Goal: Task Accomplishment & Management: Manage account settings

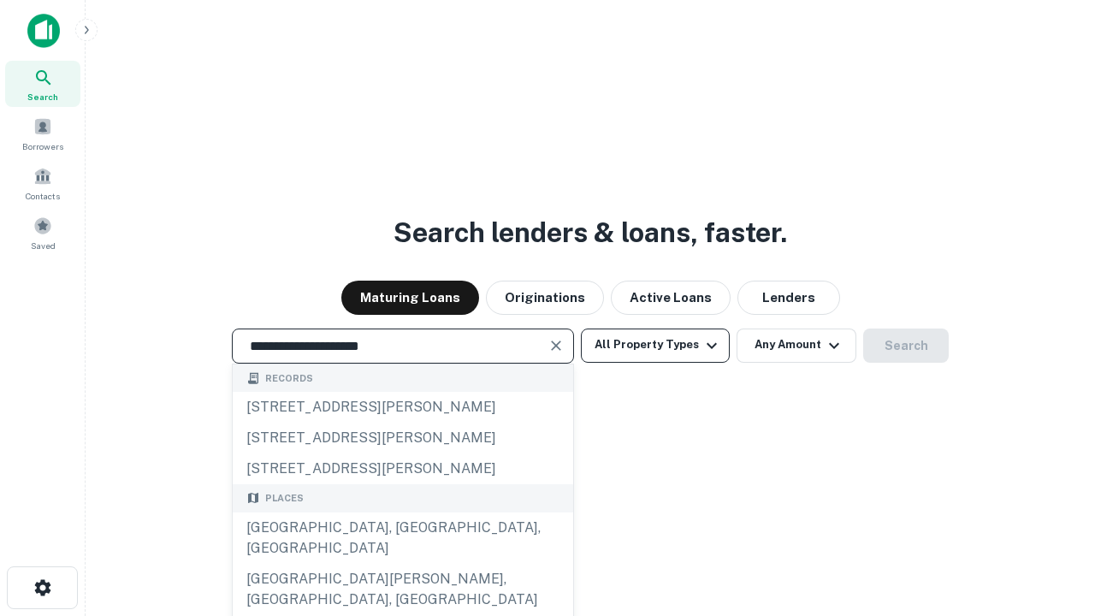
click at [402, 564] on div "[GEOGRAPHIC_DATA], [GEOGRAPHIC_DATA], [GEOGRAPHIC_DATA]" at bounding box center [403, 537] width 340 height 51
click at [655, 345] on button "All Property Types" at bounding box center [655, 345] width 149 height 34
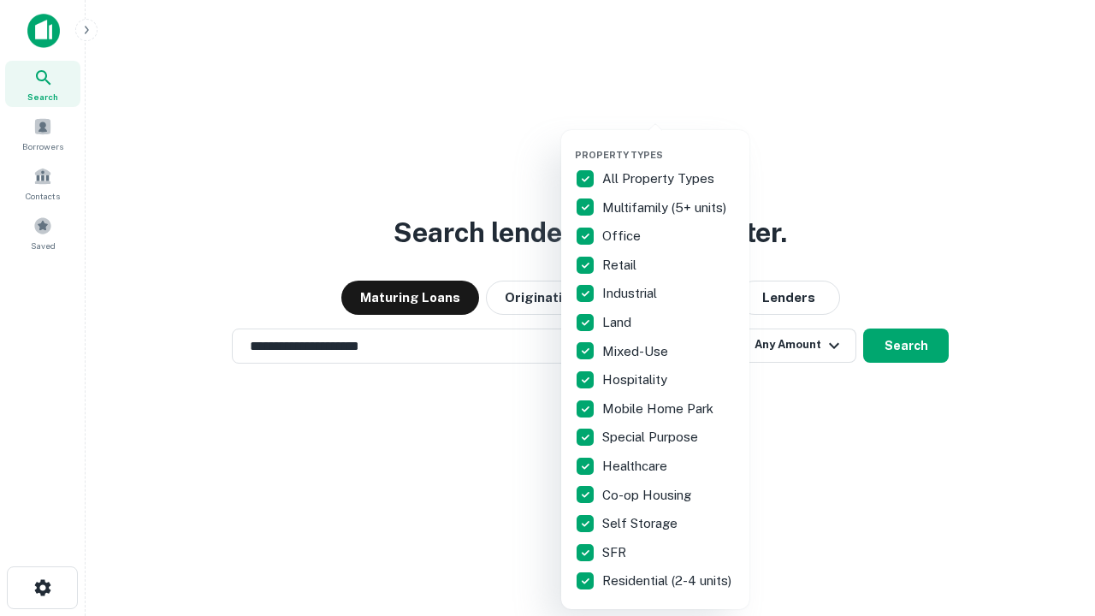
type input "**********"
click at [669, 144] on button "button" at bounding box center [669, 144] width 188 height 1
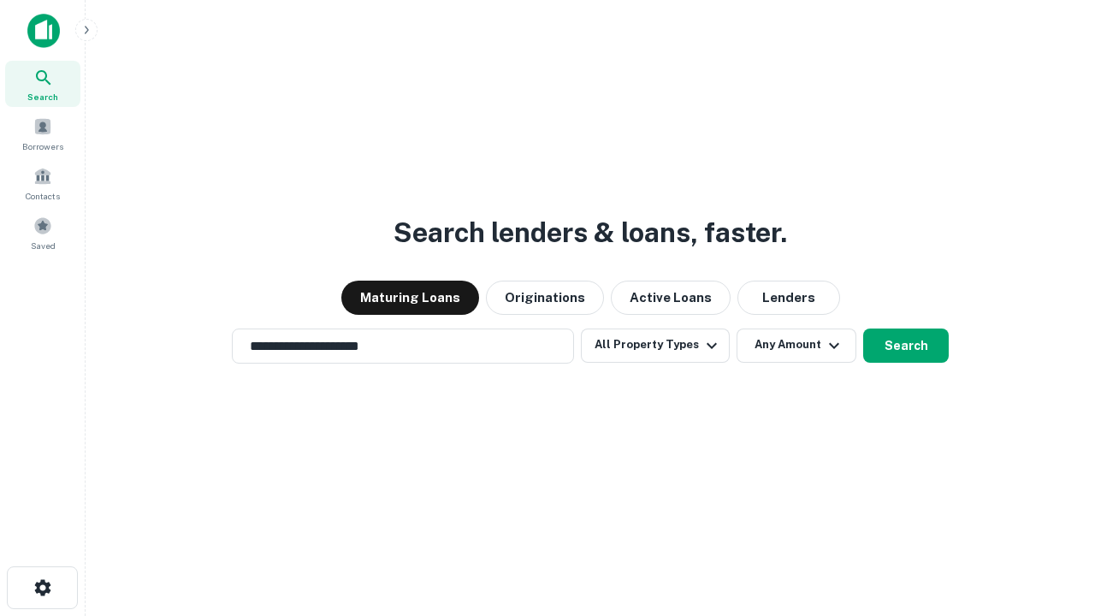
scroll to position [10, 206]
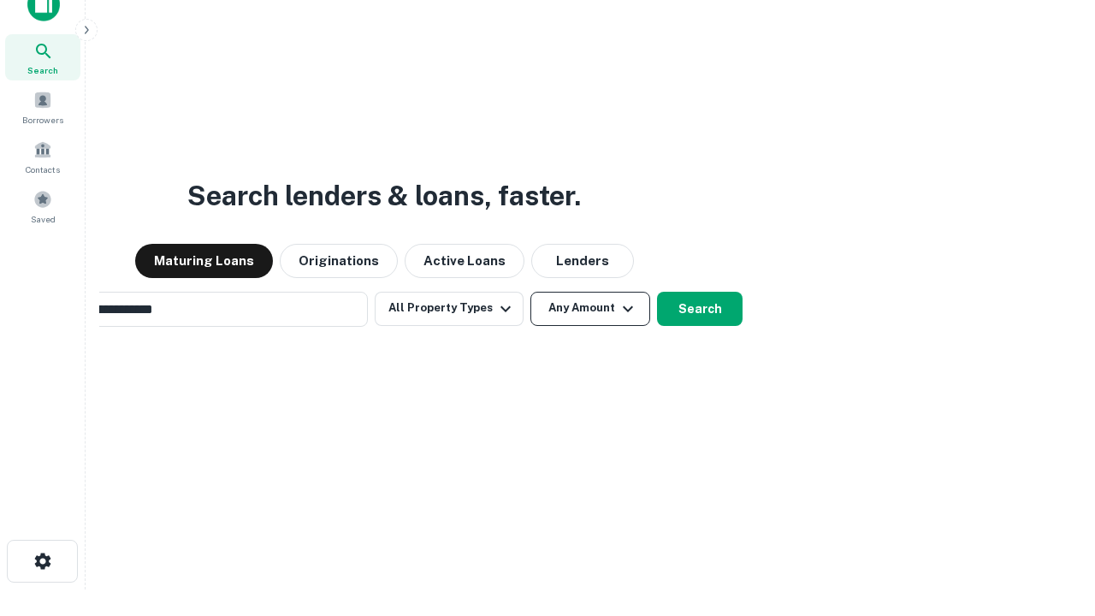
click at [530, 292] on button "Any Amount" at bounding box center [590, 309] width 120 height 34
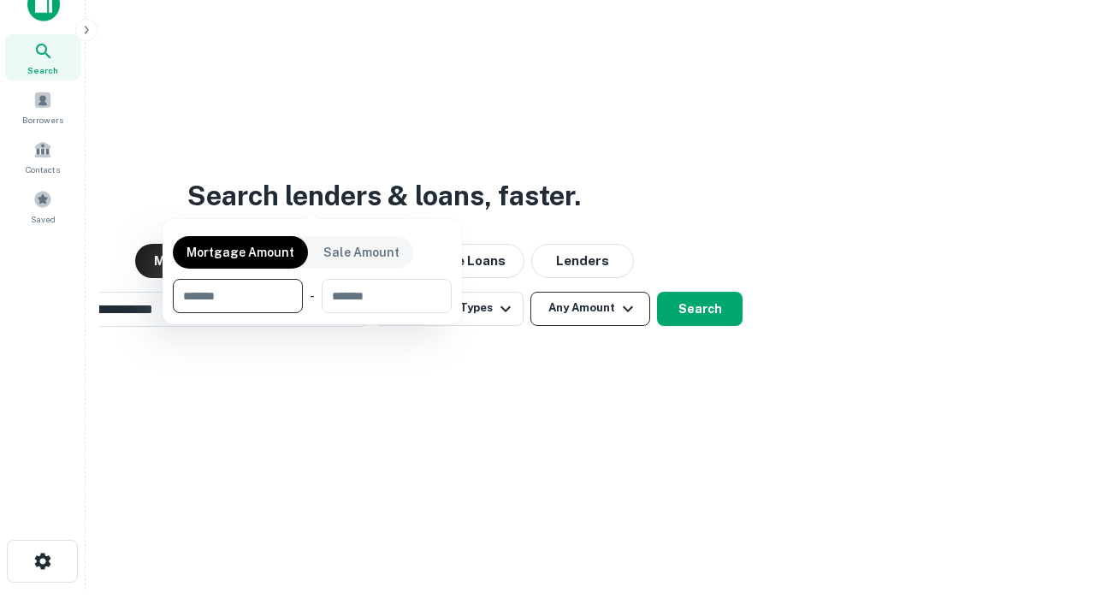
scroll to position [123, 484]
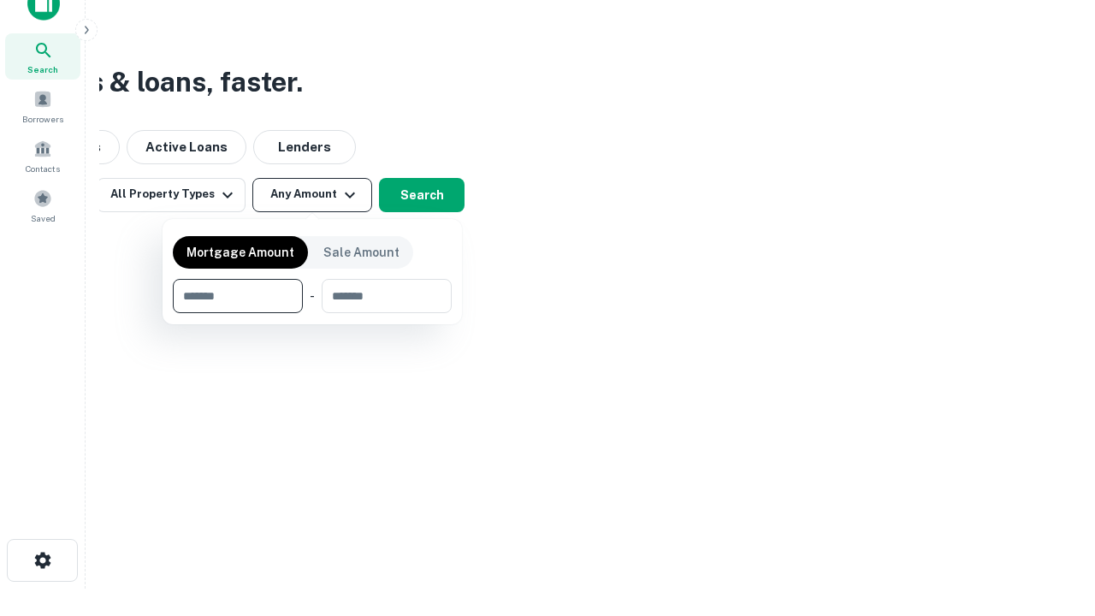
type input "*******"
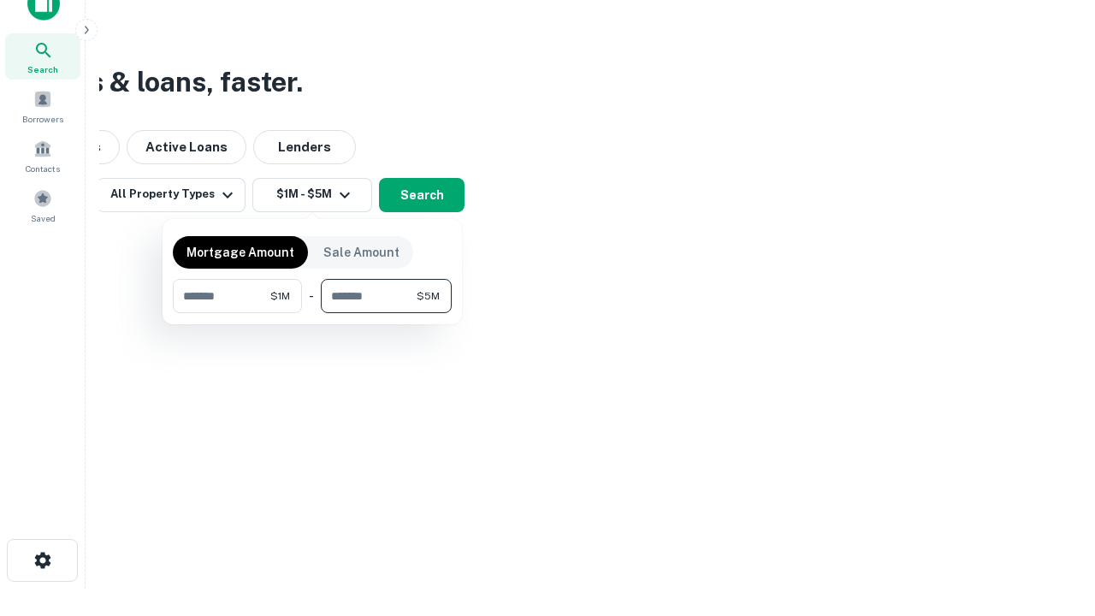
type input "*******"
click at [312, 313] on button "button" at bounding box center [312, 313] width 279 height 1
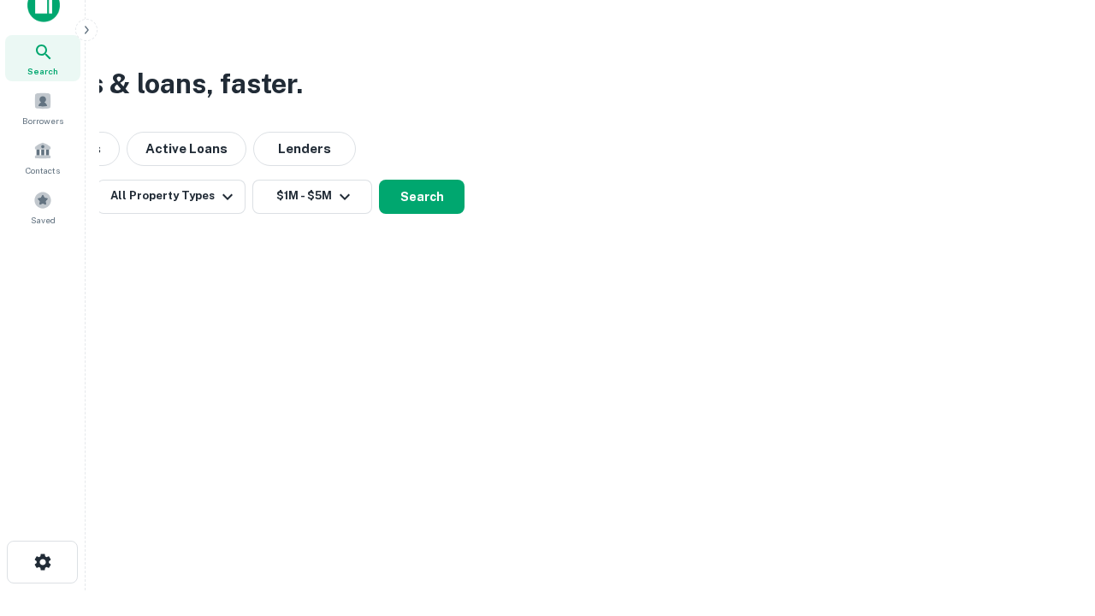
scroll to position [10, 316]
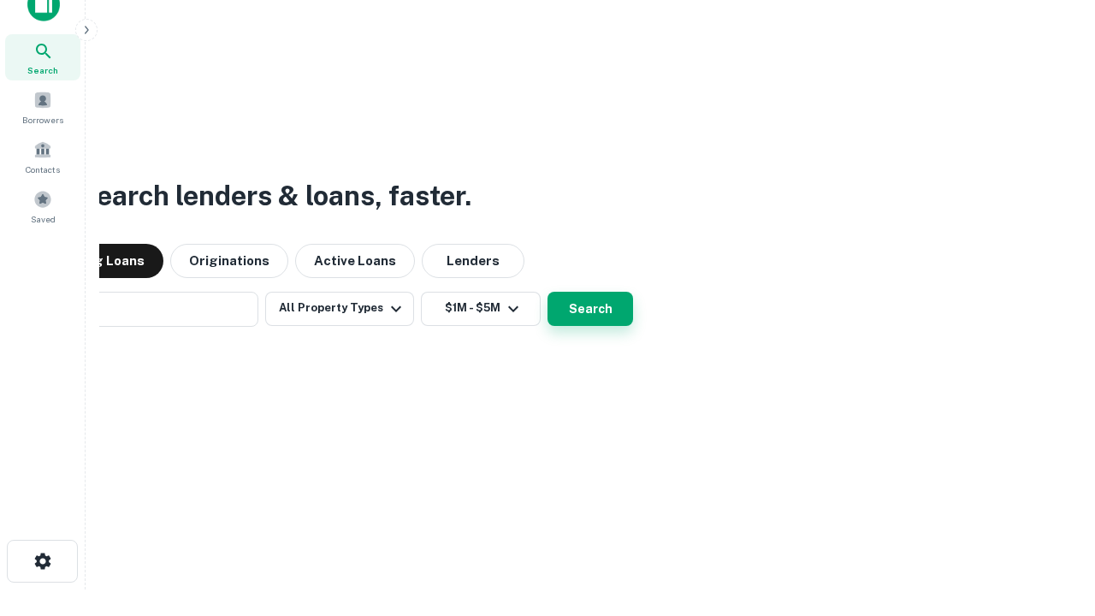
click at [547, 292] on button "Search" at bounding box center [590, 309] width 86 height 34
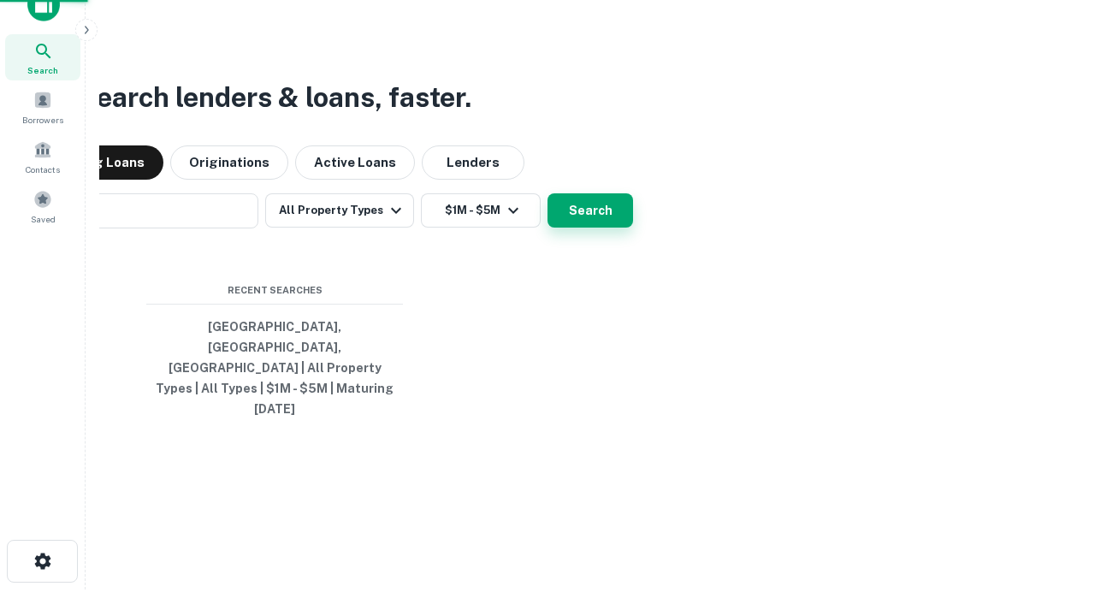
scroll to position [45, 484]
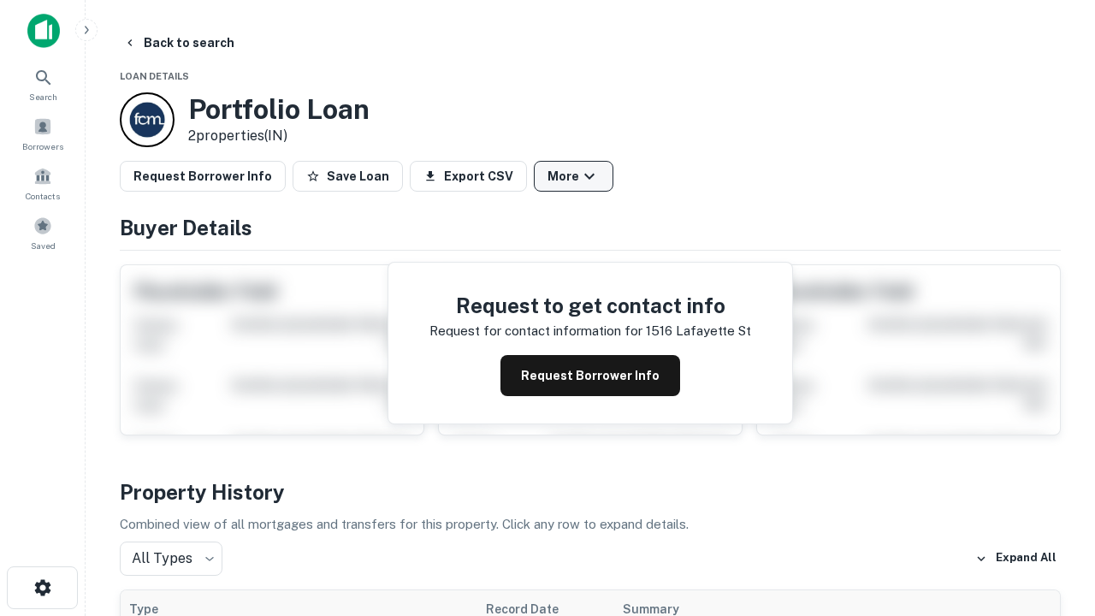
click at [573, 176] on button "More" at bounding box center [574, 176] width 80 height 31
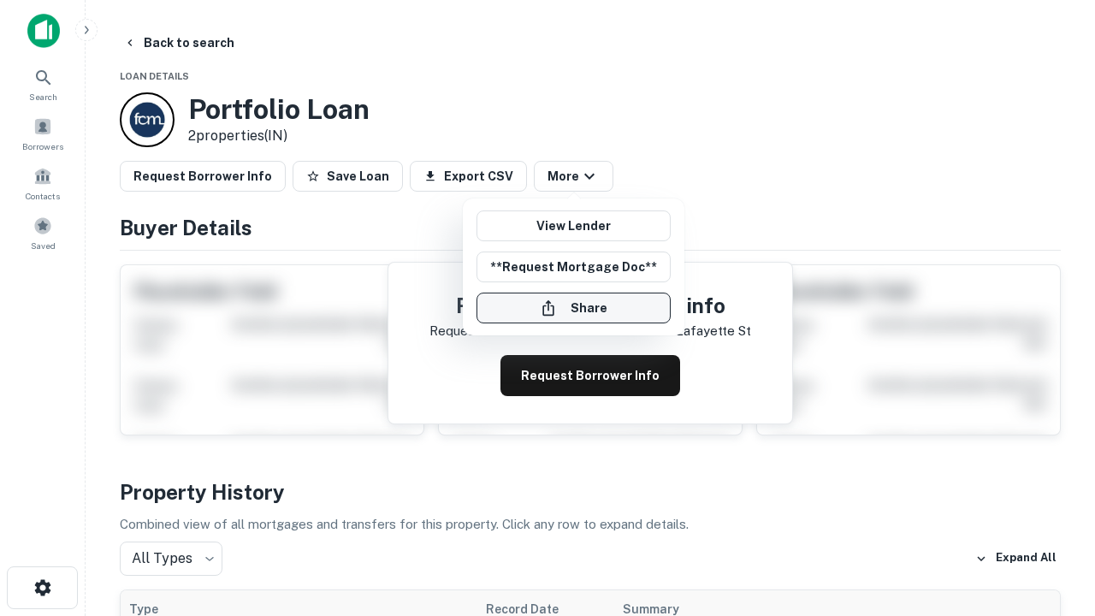
click at [573, 308] on button "Share" at bounding box center [573, 307] width 194 height 31
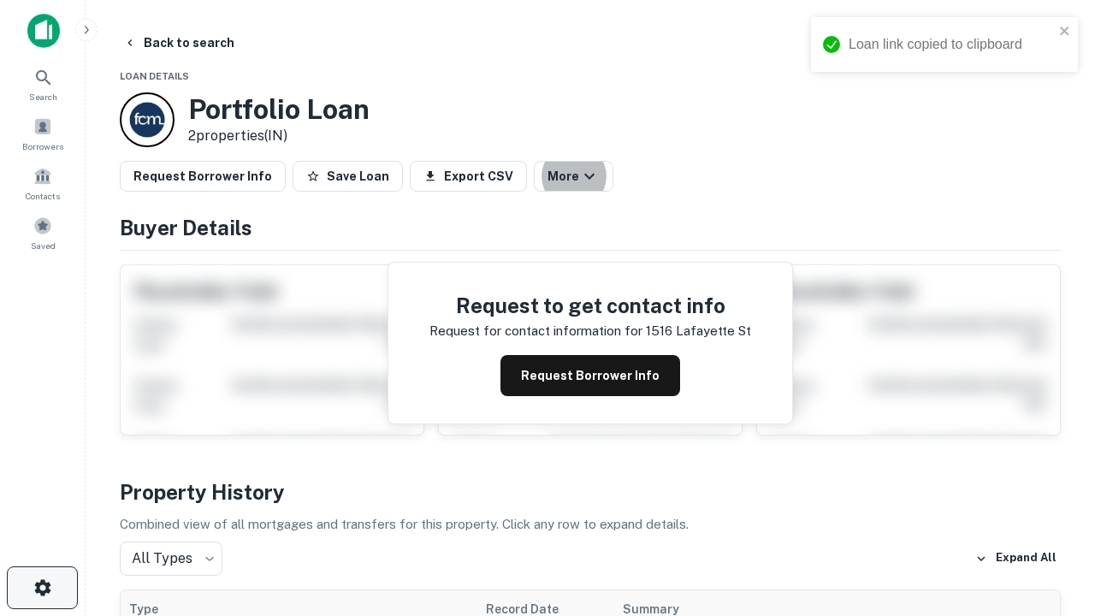
click at [42, 588] on icon "button" at bounding box center [42, 587] width 21 height 21
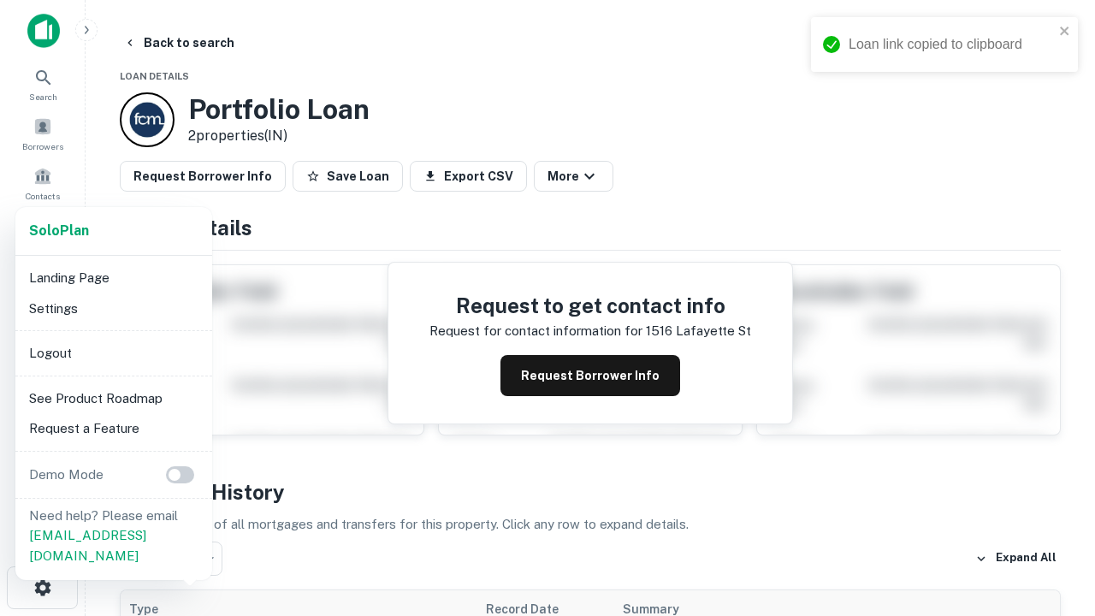
click at [113, 352] on li "Logout" at bounding box center [113, 353] width 183 height 31
